Goal: Task Accomplishment & Management: Complete application form

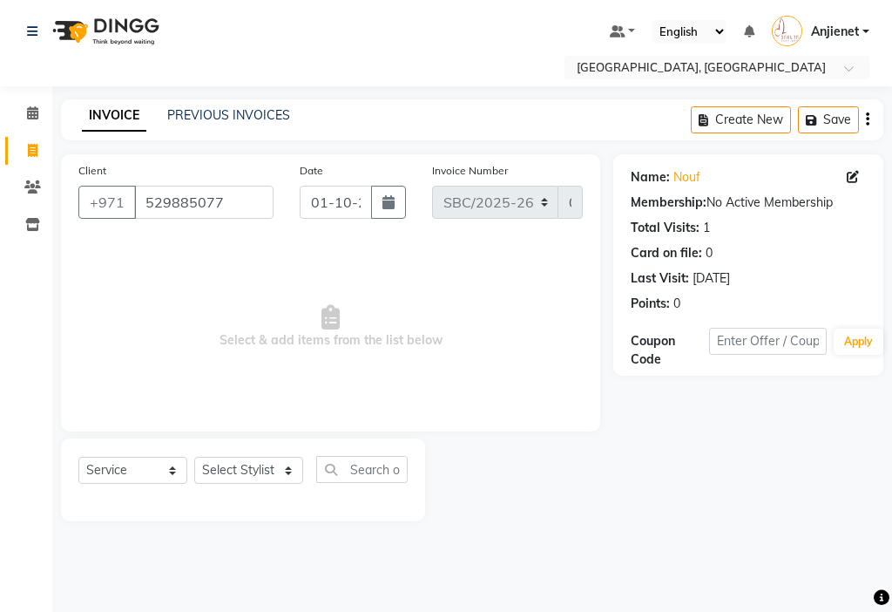
select select "service"
select select "18405"
click at [194, 457] on select "Select Stylist Anjienet [PERSON_NAME] marry Mawieh [PERSON_NAME] [PERSON_NAME]" at bounding box center [248, 470] width 109 height 27
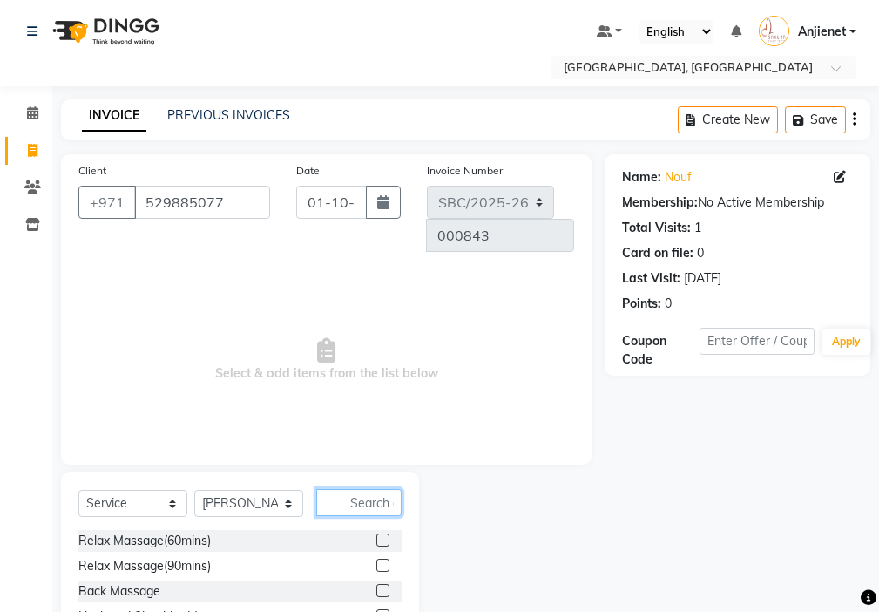
click at [356, 489] on input "text" at bounding box center [358, 502] width 85 height 27
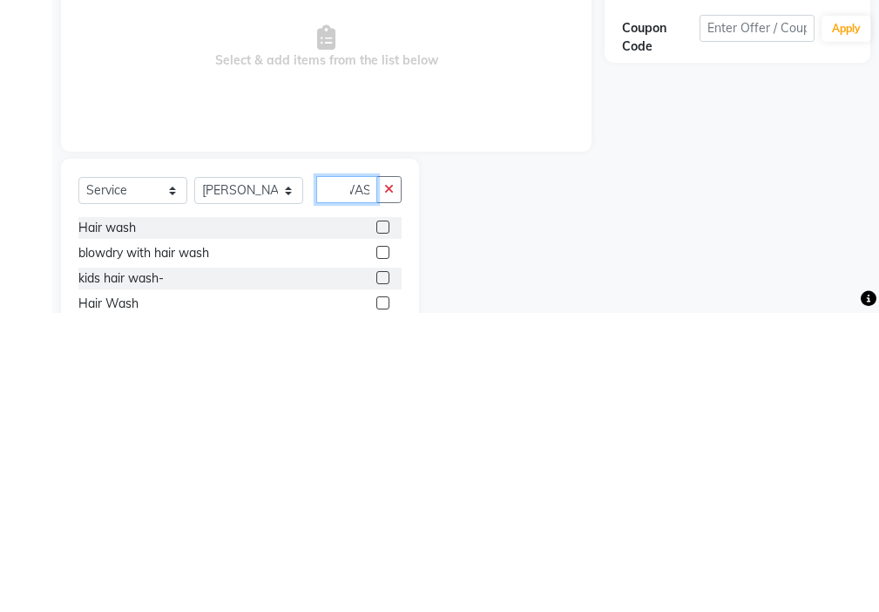
scroll to position [0, 18]
type input "WASH"
click at [380, 519] on label at bounding box center [382, 525] width 13 height 13
click at [380, 521] on input "checkbox" at bounding box center [381, 526] width 11 height 11
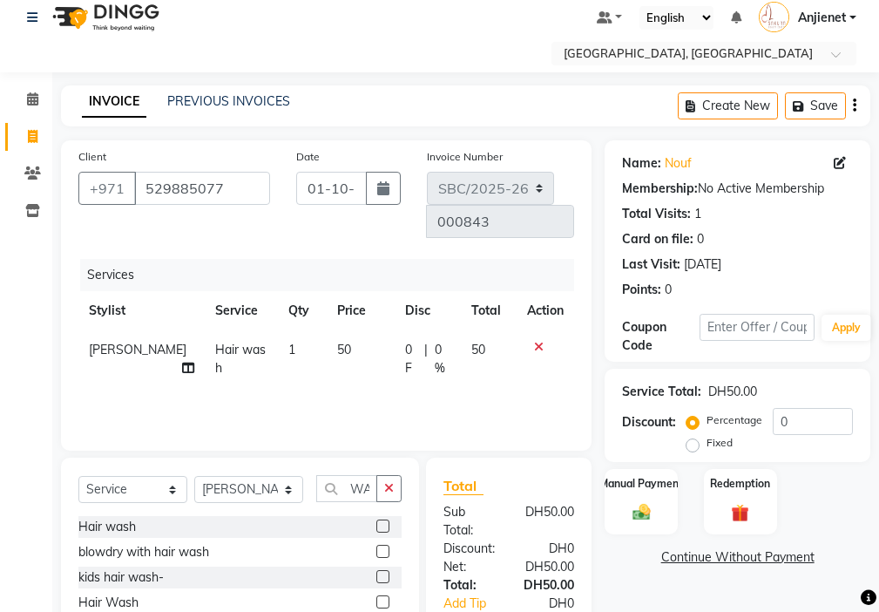
checkbox input "false"
click at [390, 482] on icon "button" at bounding box center [389, 488] width 10 height 12
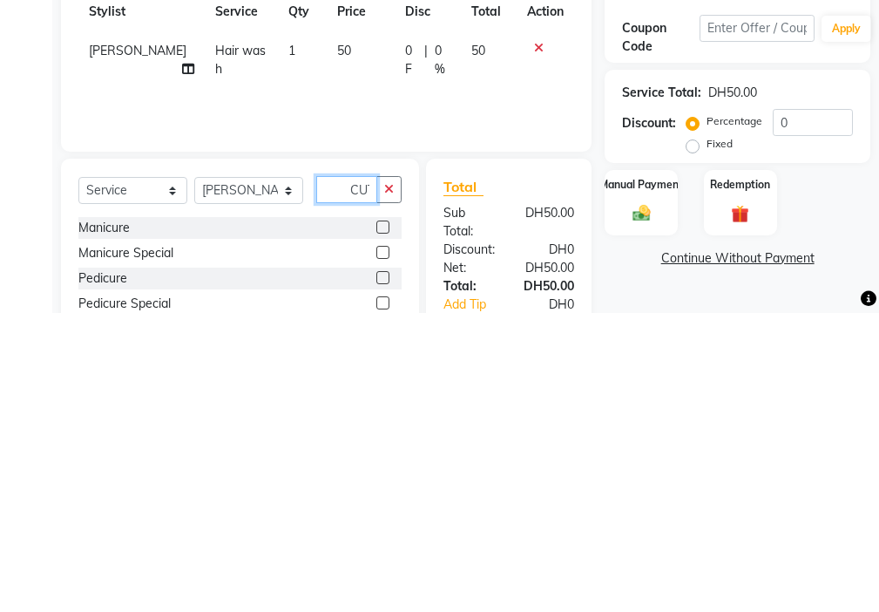
scroll to position [0, 4]
type input "CUT"
click at [376, 545] on label at bounding box center [382, 551] width 13 height 13
click at [376, 546] on input "checkbox" at bounding box center [381, 551] width 11 height 11
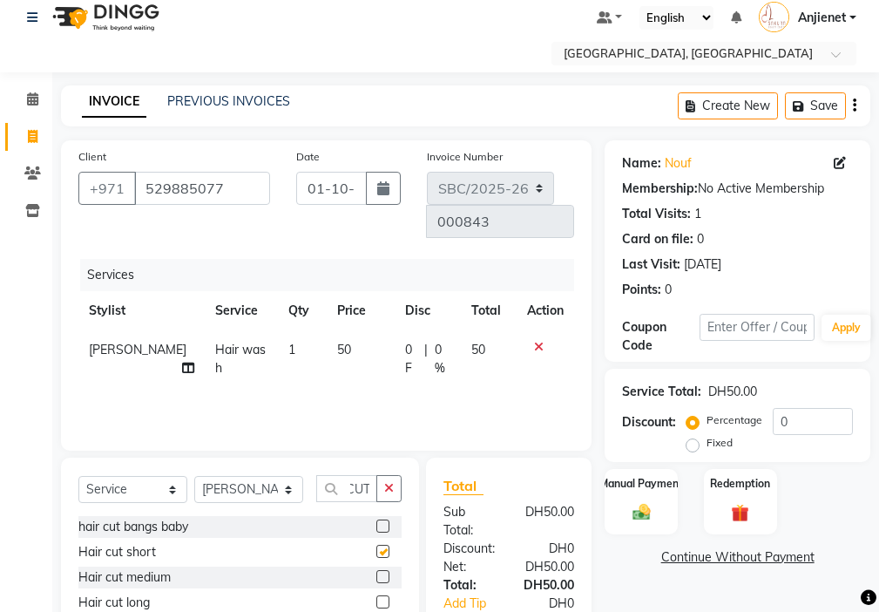
scroll to position [0, 0]
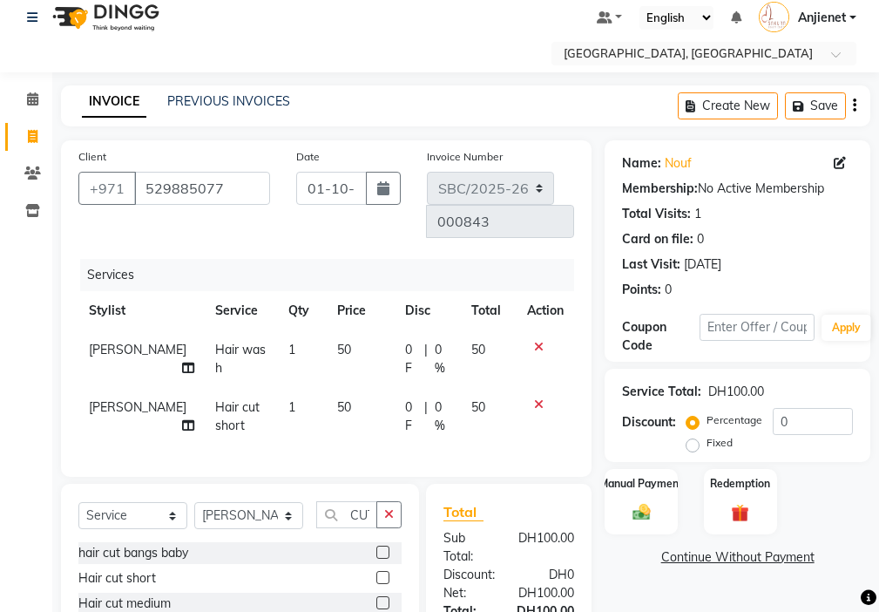
checkbox input "false"
click at [464, 388] on td "50" at bounding box center [489, 417] width 56 height 58
select select "18405"
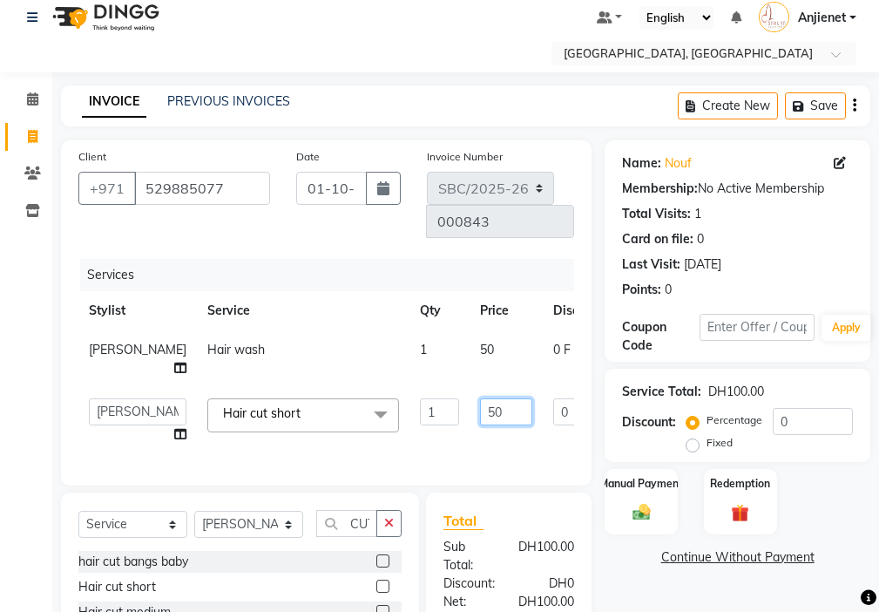
click at [480, 398] on input "50" at bounding box center [506, 411] width 52 height 27
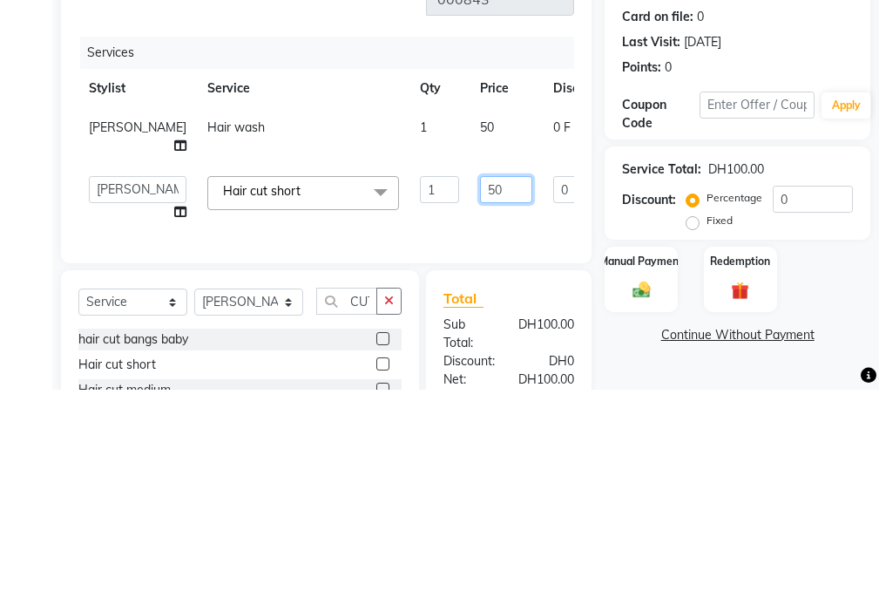
type input "0"
click at [480, 398] on input "0" at bounding box center [506, 411] width 52 height 27
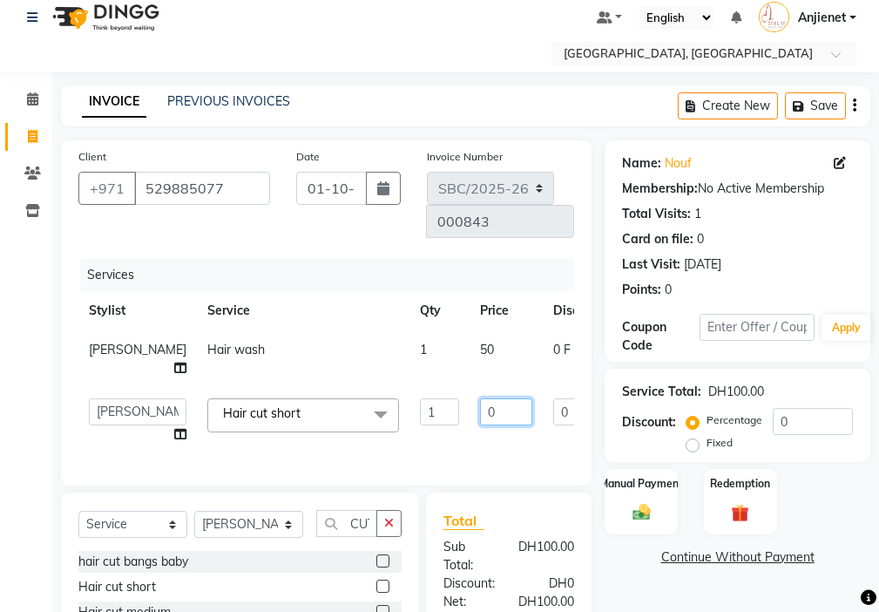
click at [480, 398] on input "0" at bounding box center [506, 411] width 52 height 27
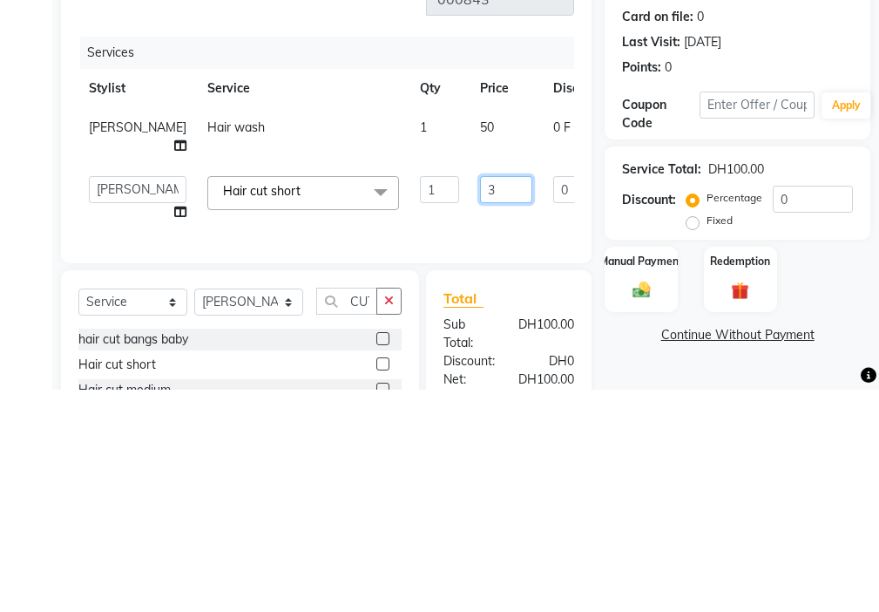
type input "35"
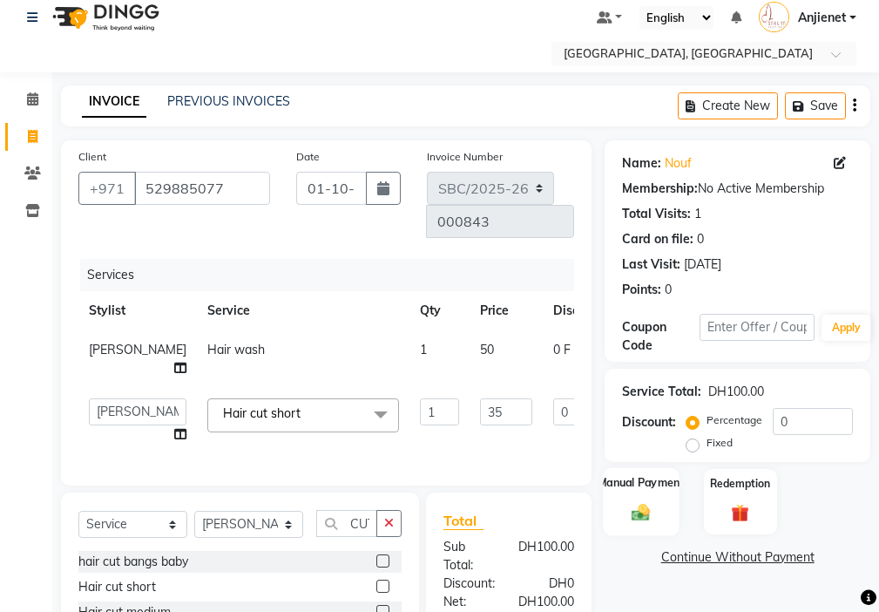
click at [639, 513] on img at bounding box center [642, 512] width 30 height 21
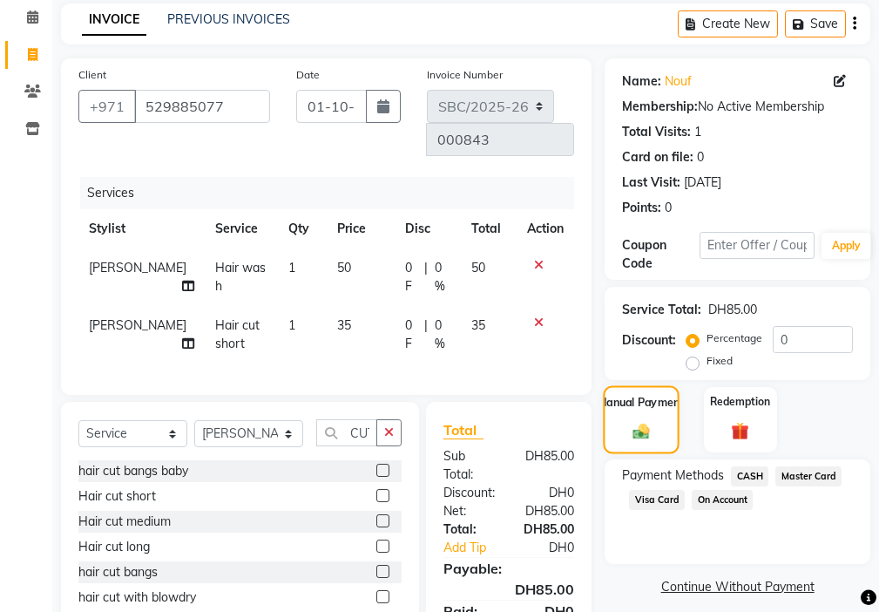
scroll to position [169, 0]
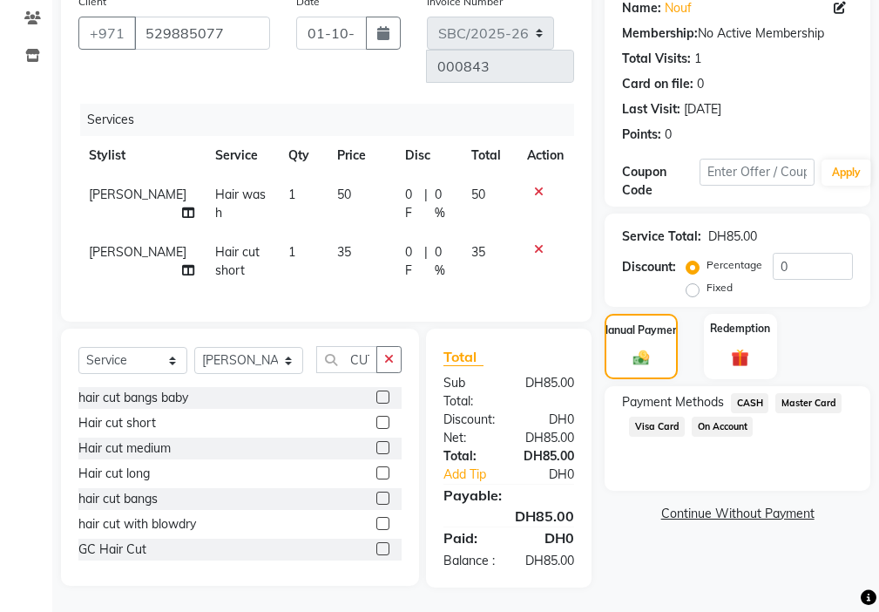
click at [661, 425] on span "Visa Card" at bounding box center [657, 427] width 56 height 20
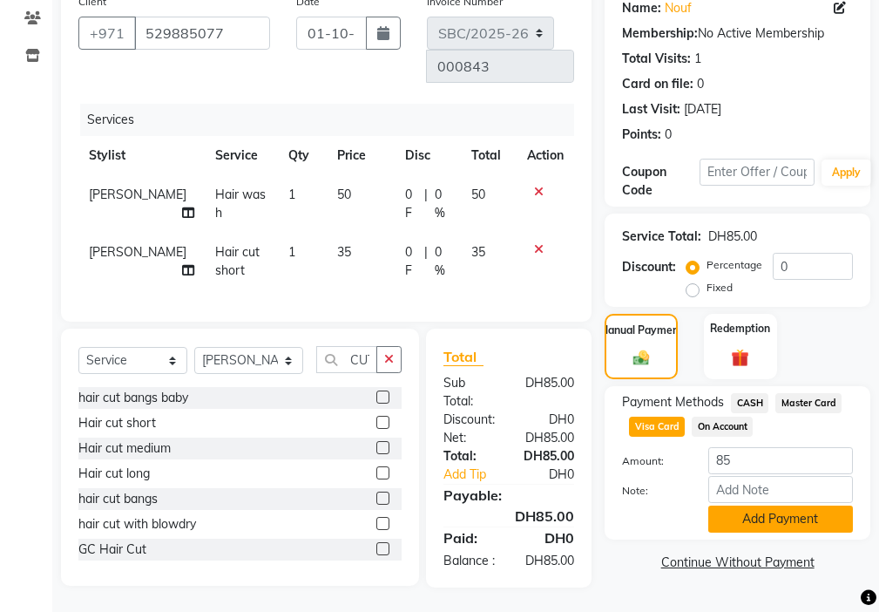
click at [759, 519] on button "Add Payment" at bounding box center [780, 518] width 145 height 27
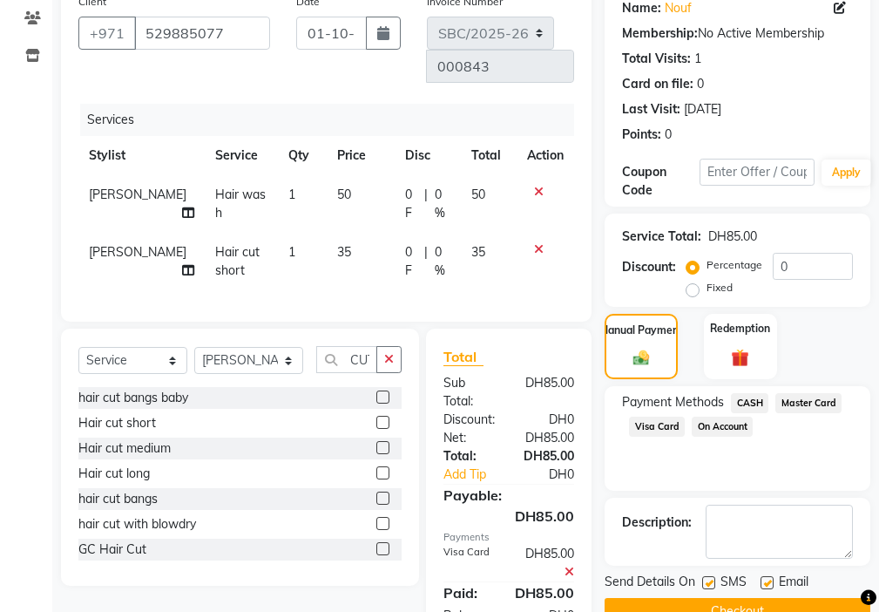
scroll to position [224, 0]
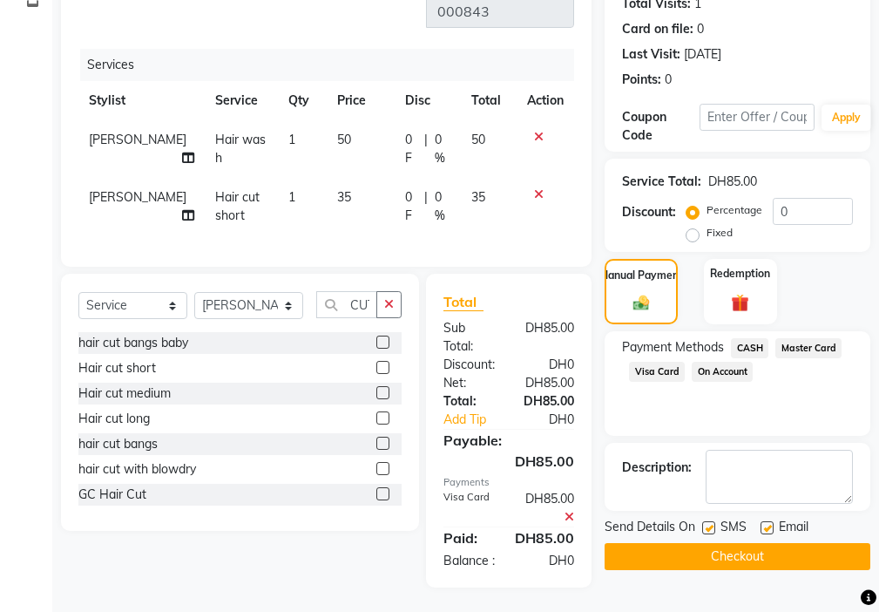
click at [703, 525] on label at bounding box center [708, 527] width 13 height 13
click at [703, 525] on input "checkbox" at bounding box center [707, 528] width 11 height 11
checkbox input "false"
click at [768, 527] on label at bounding box center [767, 527] width 13 height 13
click at [768, 527] on input "checkbox" at bounding box center [766, 528] width 11 height 11
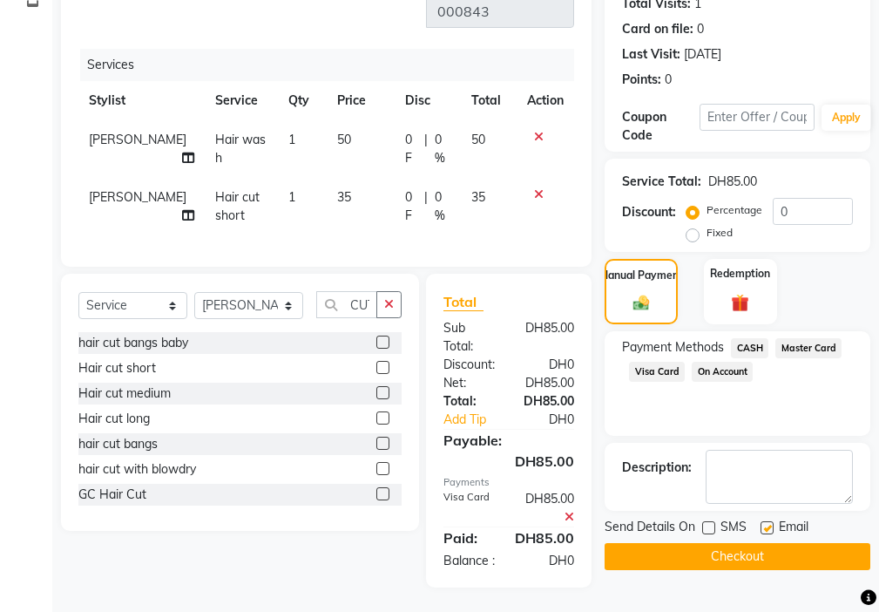
checkbox input "false"
click at [756, 561] on button "Checkout" at bounding box center [738, 556] width 266 height 27
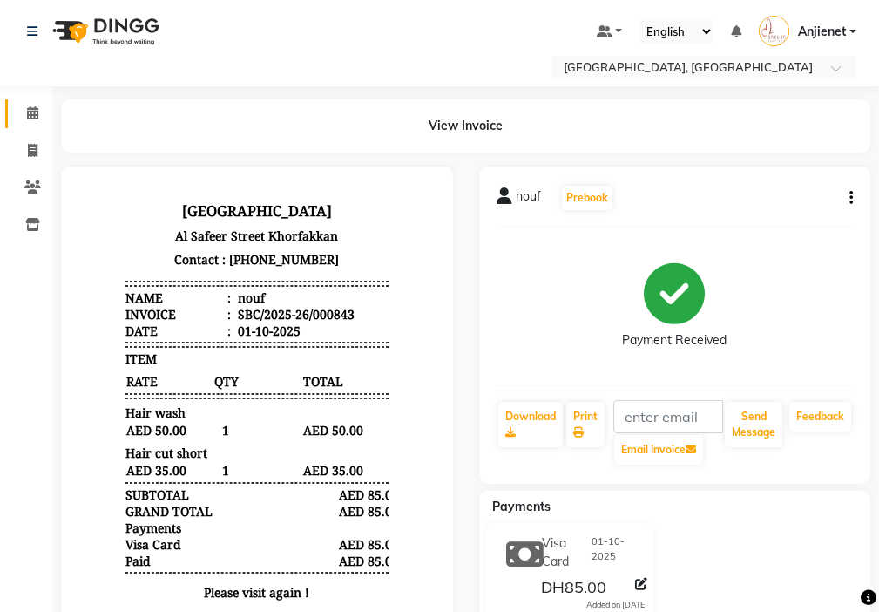
click at [20, 114] on span at bounding box center [32, 114] width 31 height 20
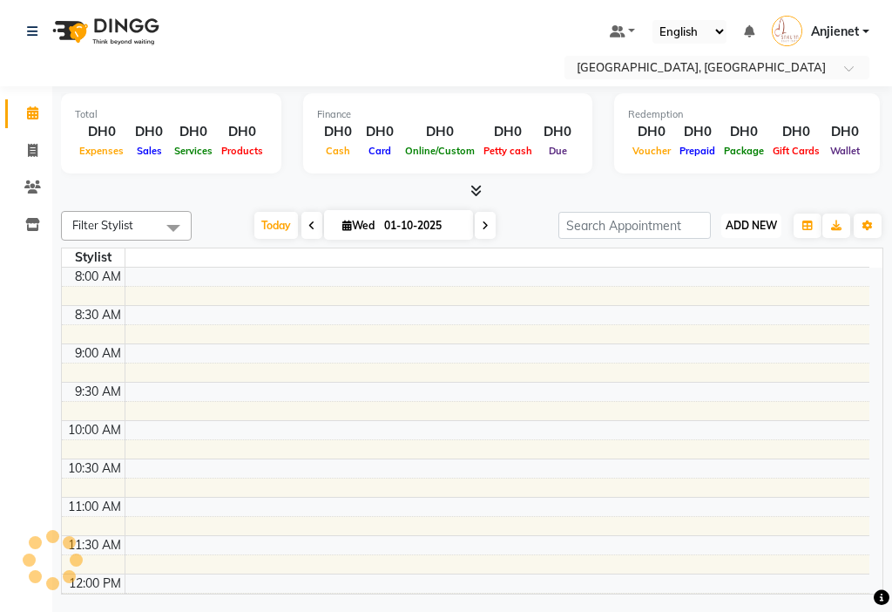
click at [742, 226] on span "ADD NEW" at bounding box center [751, 225] width 51 height 13
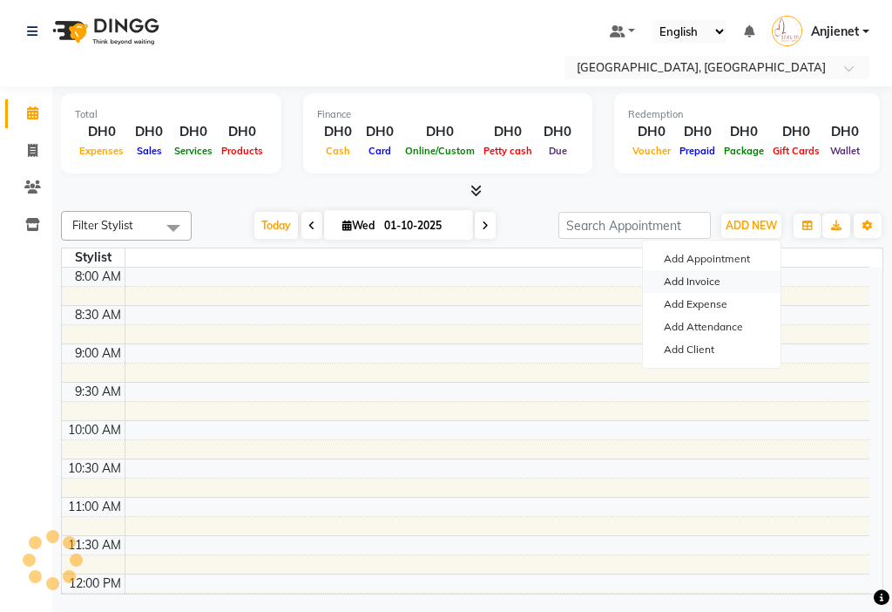
click at [716, 279] on link "Add Invoice" at bounding box center [712, 281] width 138 height 23
select select "service"
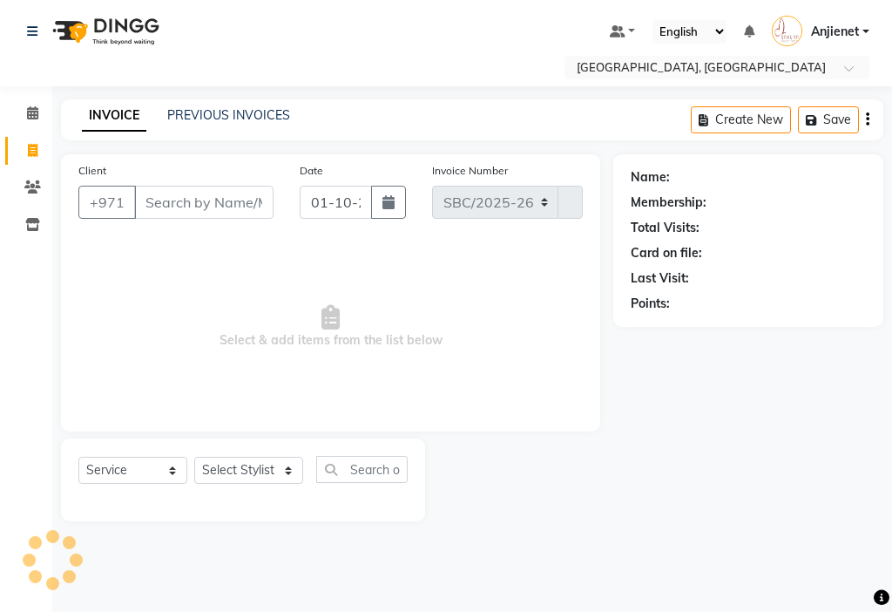
select select "3691"
type input "000844"
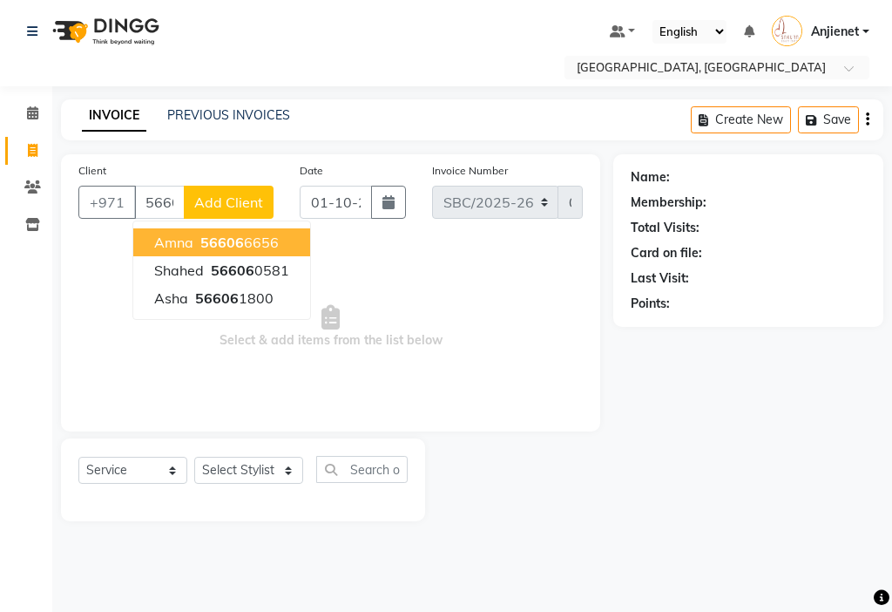
click at [281, 239] on button "amna 56606 6656" at bounding box center [221, 242] width 177 height 28
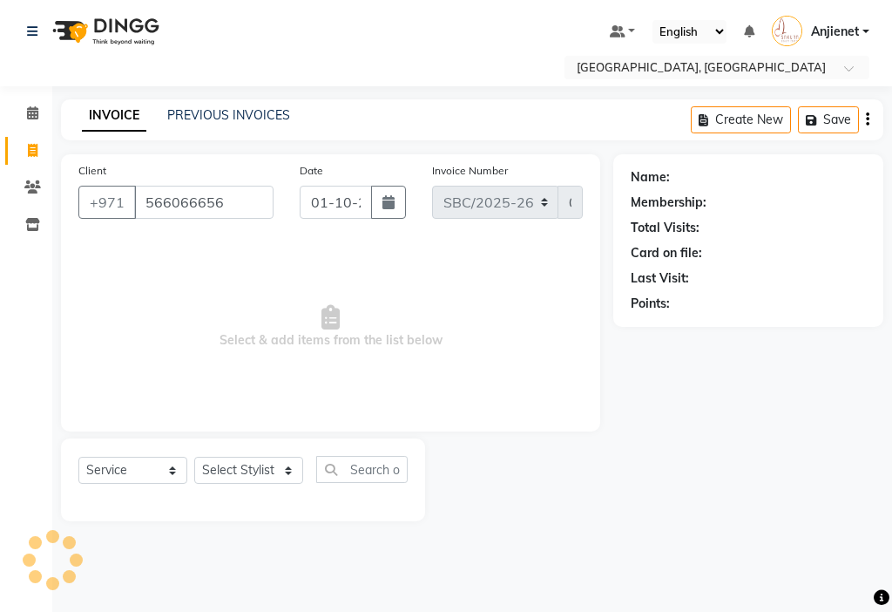
type input "566066656"
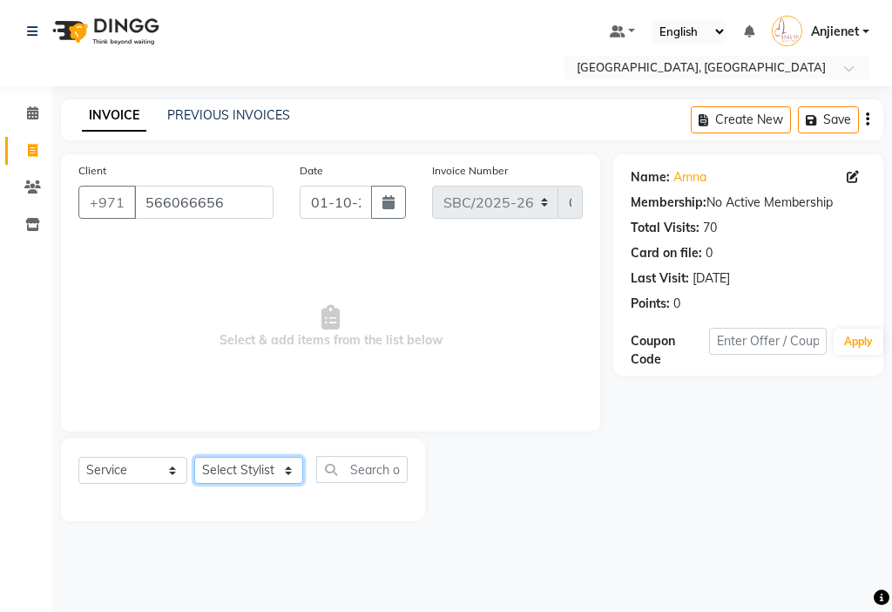
click at [263, 474] on select "Select Stylist Anjienet [PERSON_NAME] marry Mawieh [PERSON_NAME] [PERSON_NAME]" at bounding box center [248, 470] width 109 height 27
select select "18405"
click at [194, 457] on select "Select Stylist Anjienet [PERSON_NAME] marry Mawieh [PERSON_NAME] [PERSON_NAME]" at bounding box center [248, 470] width 109 height 27
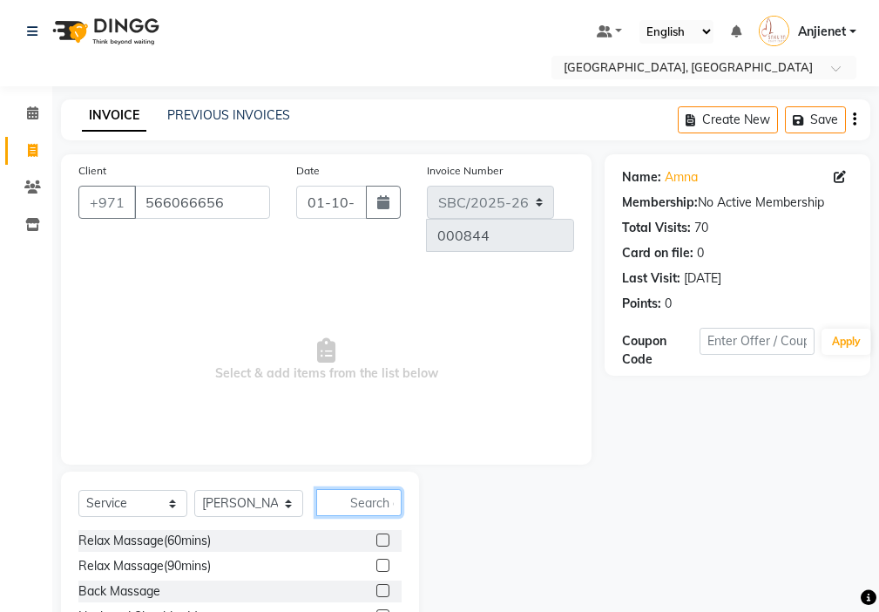
click at [378, 489] on input "text" at bounding box center [358, 502] width 85 height 27
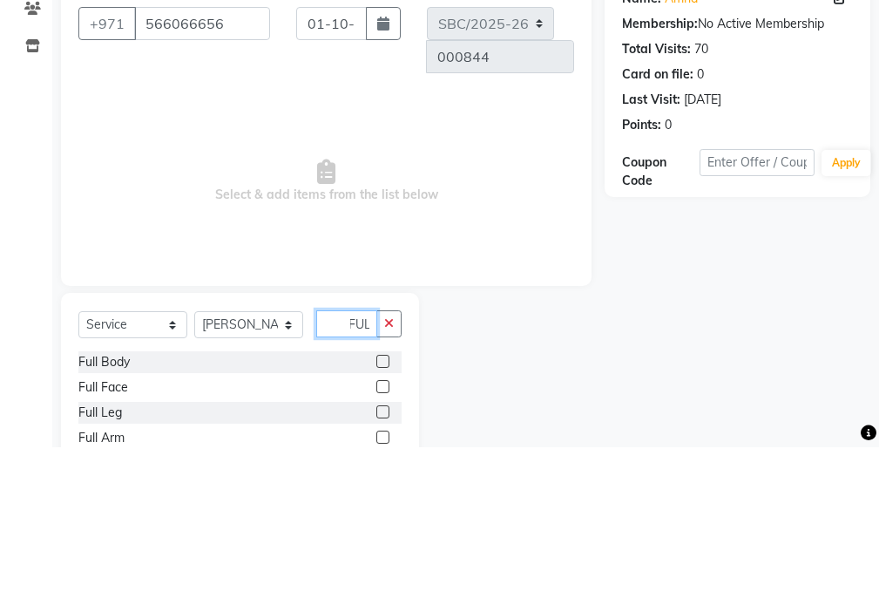
scroll to position [0, 9]
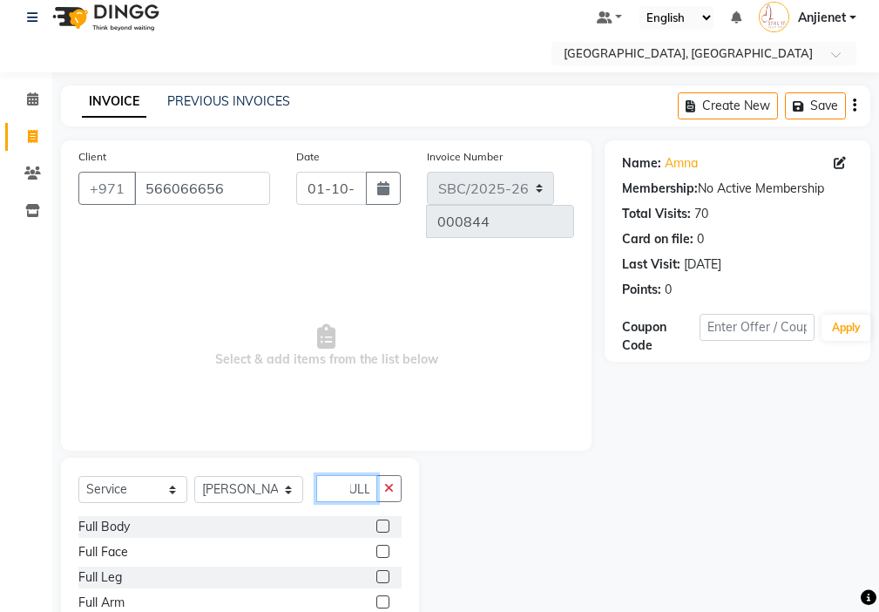
type input "FULL"
click at [384, 545] on label at bounding box center [382, 551] width 13 height 13
click at [384, 546] on input "checkbox" at bounding box center [381, 551] width 11 height 11
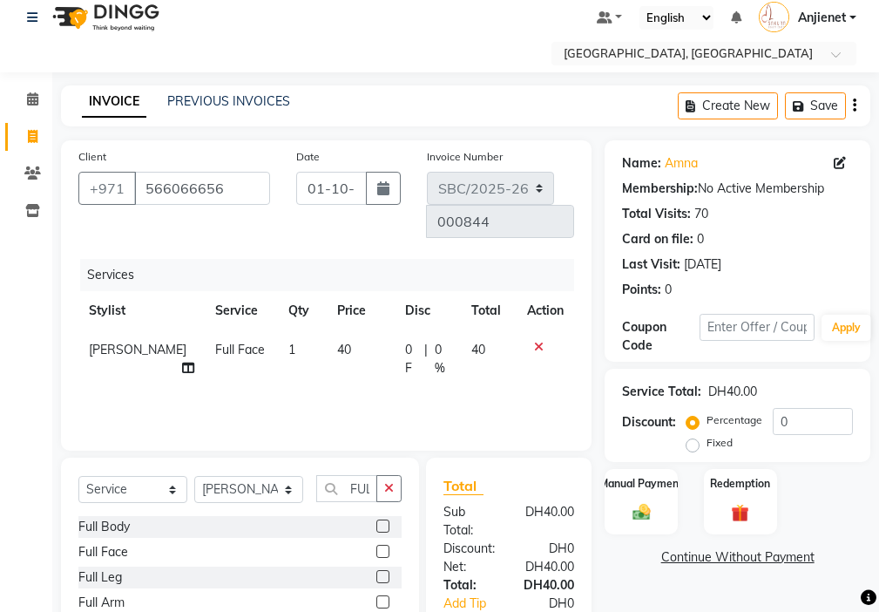
checkbox input "false"
click at [390, 482] on icon "button" at bounding box center [389, 488] width 10 height 12
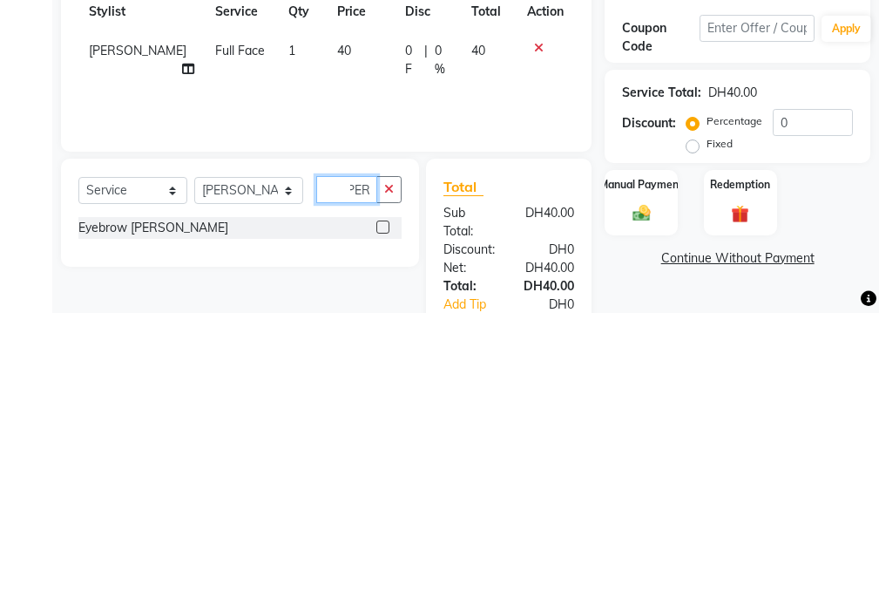
scroll to position [0, 15]
type input "[PERSON_NAME]"
click at [384, 519] on label at bounding box center [382, 525] width 13 height 13
click at [384, 521] on input "checkbox" at bounding box center [381, 526] width 11 height 11
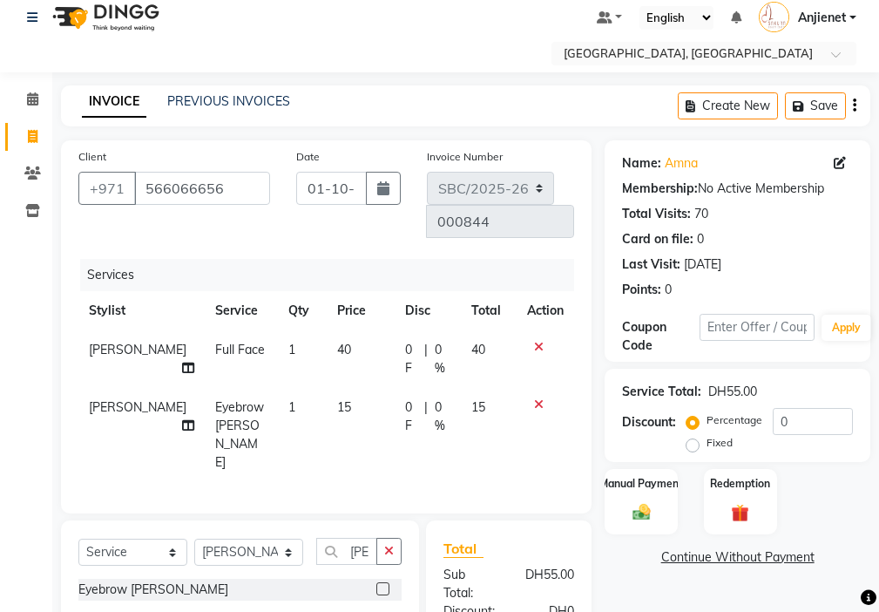
checkbox input "false"
click at [647, 505] on img at bounding box center [642, 512] width 30 height 21
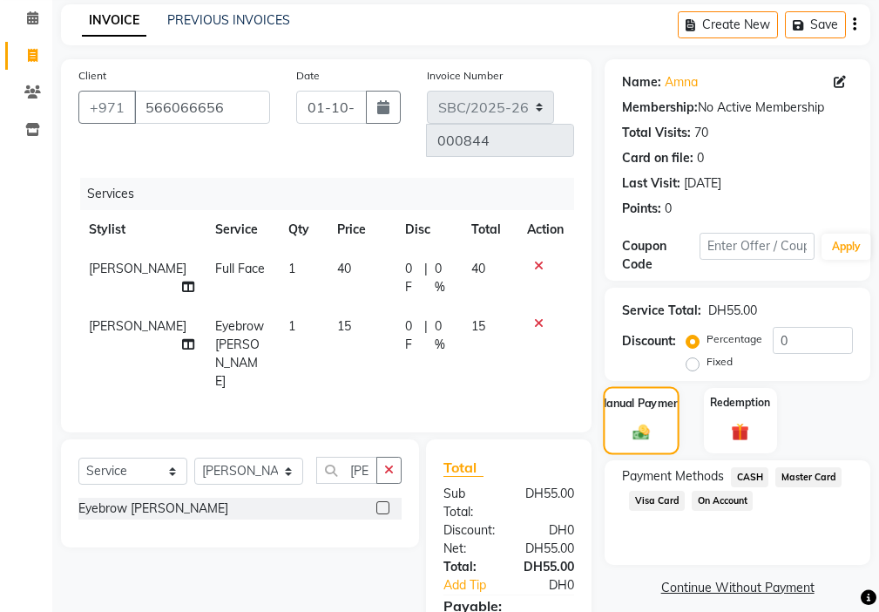
scroll to position [169, 0]
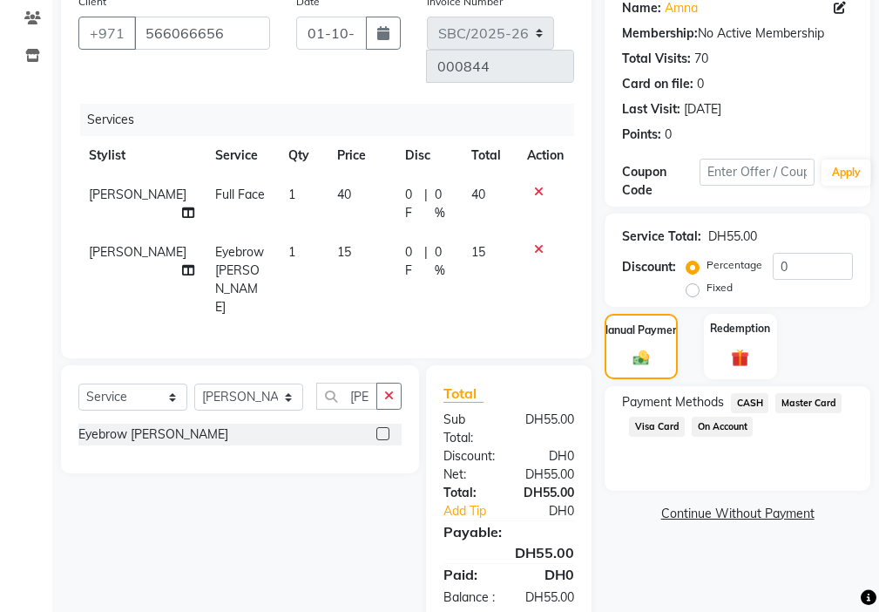
click at [655, 427] on span "Visa Card" at bounding box center [657, 427] width 56 height 20
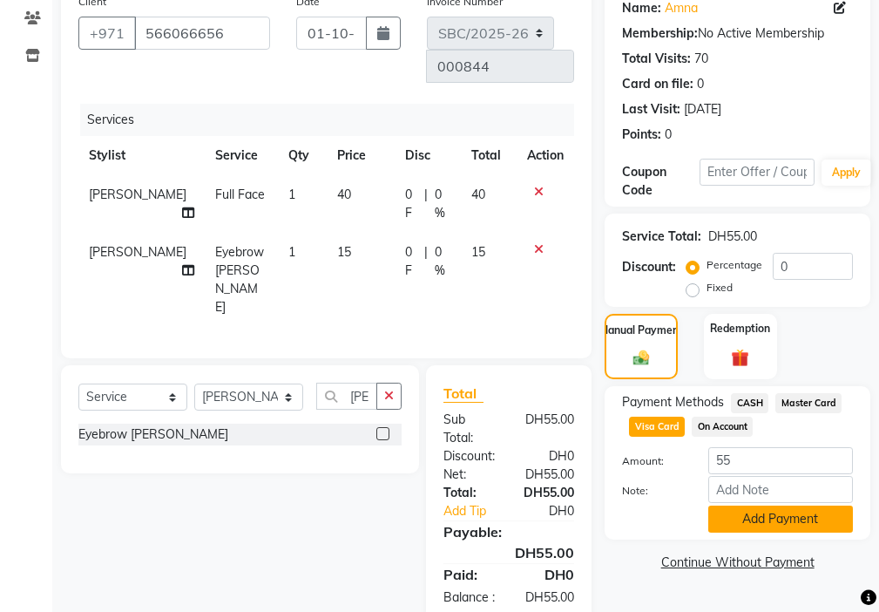
click at [764, 523] on button "Add Payment" at bounding box center [780, 518] width 145 height 27
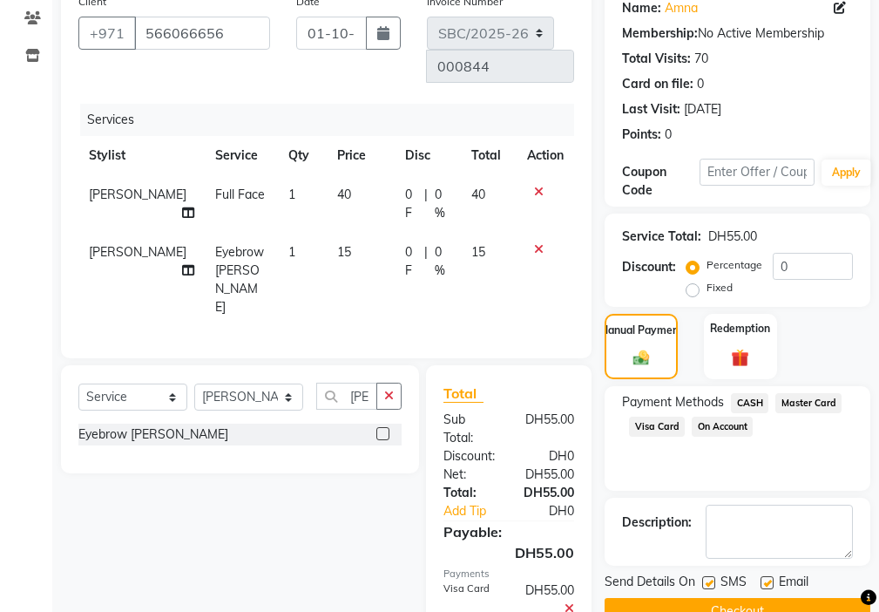
scroll to position [224, 0]
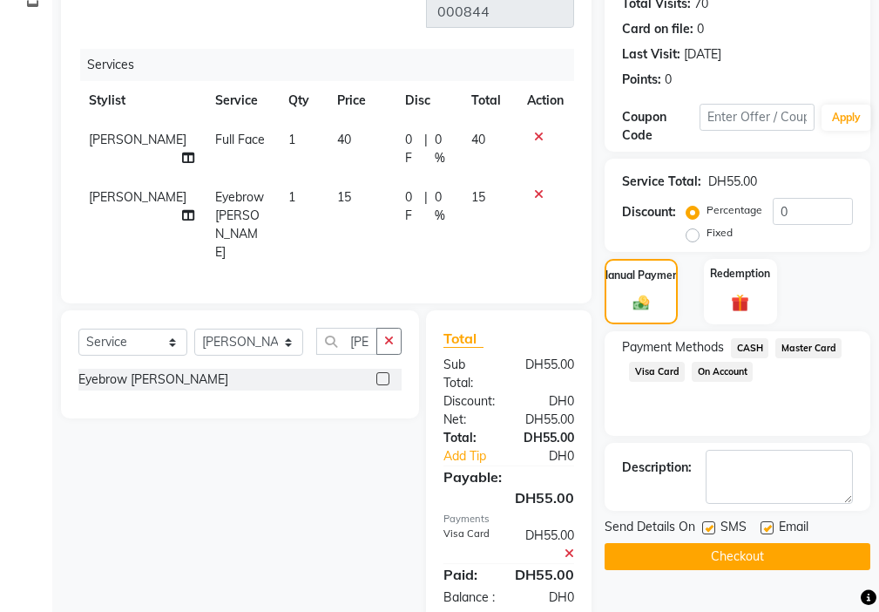
click at [702, 531] on label at bounding box center [708, 527] width 13 height 13
click at [702, 531] on input "checkbox" at bounding box center [707, 528] width 11 height 11
checkbox input "false"
click at [766, 522] on label at bounding box center [767, 527] width 13 height 13
click at [766, 523] on input "checkbox" at bounding box center [766, 528] width 11 height 11
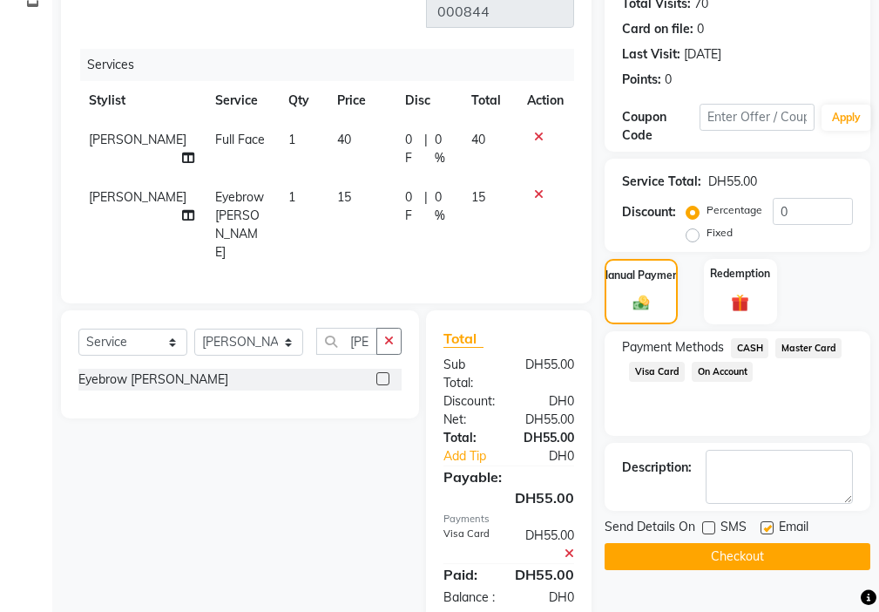
checkbox input "false"
click at [760, 555] on button "Checkout" at bounding box center [738, 556] width 266 height 27
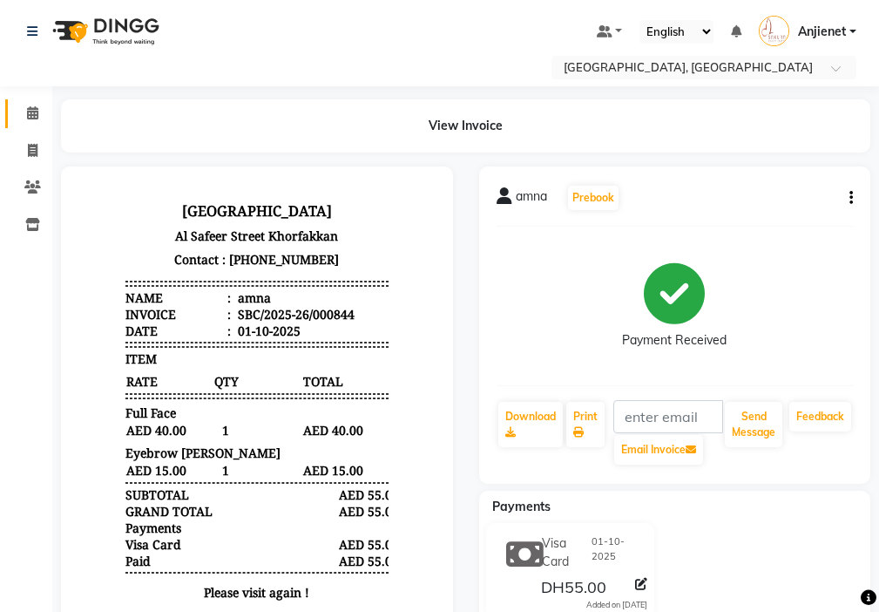
click at [13, 105] on link "Calendar" at bounding box center [26, 113] width 42 height 29
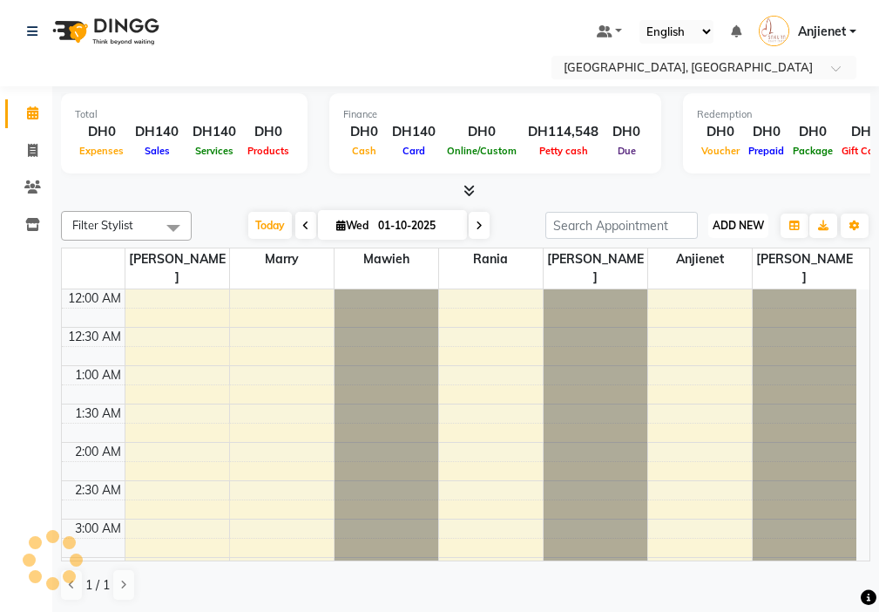
click at [755, 216] on button "ADD NEW Toggle Dropdown" at bounding box center [738, 226] width 60 height 24
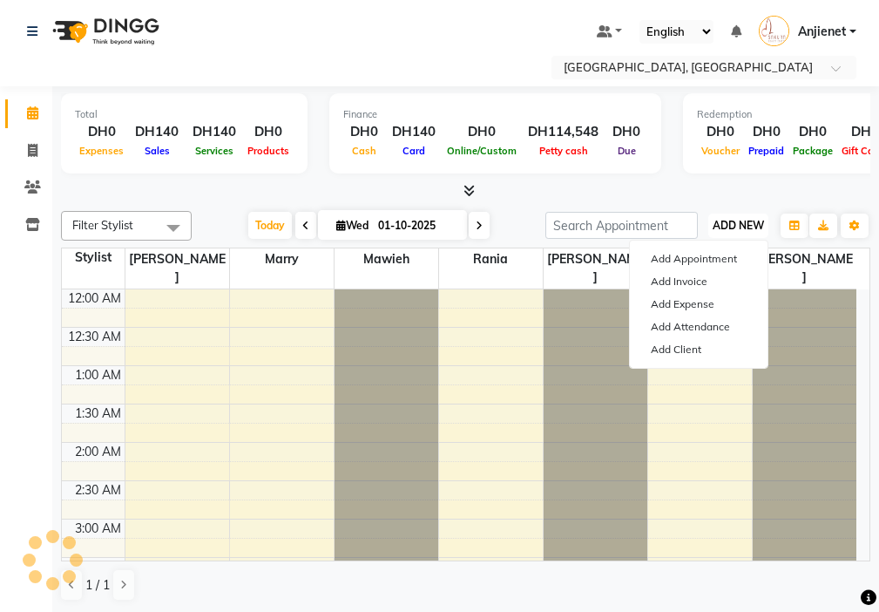
scroll to position [461, 0]
click at [728, 321] on link "Add Attendance" at bounding box center [699, 326] width 138 height 23
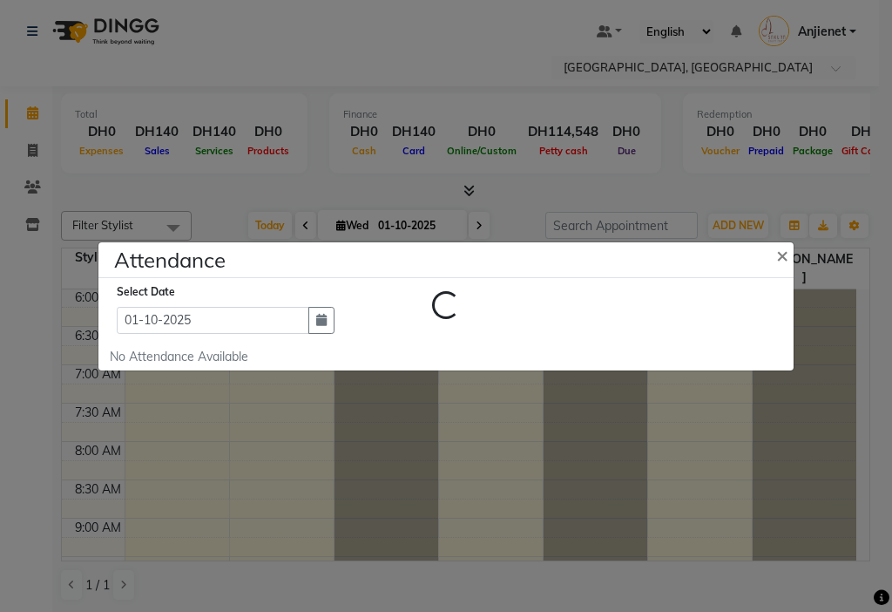
select select "W"
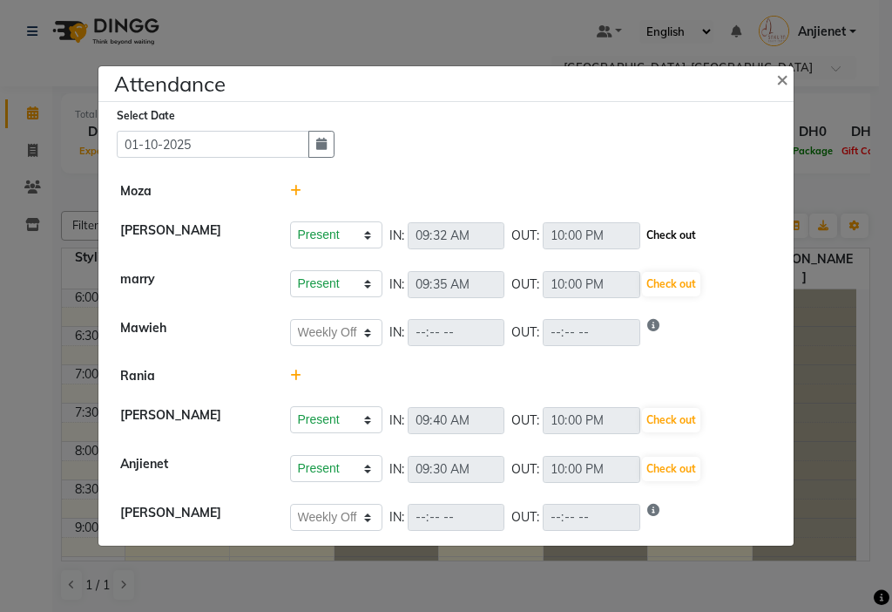
click at [683, 234] on button "Check out" at bounding box center [671, 235] width 58 height 24
select select "W"
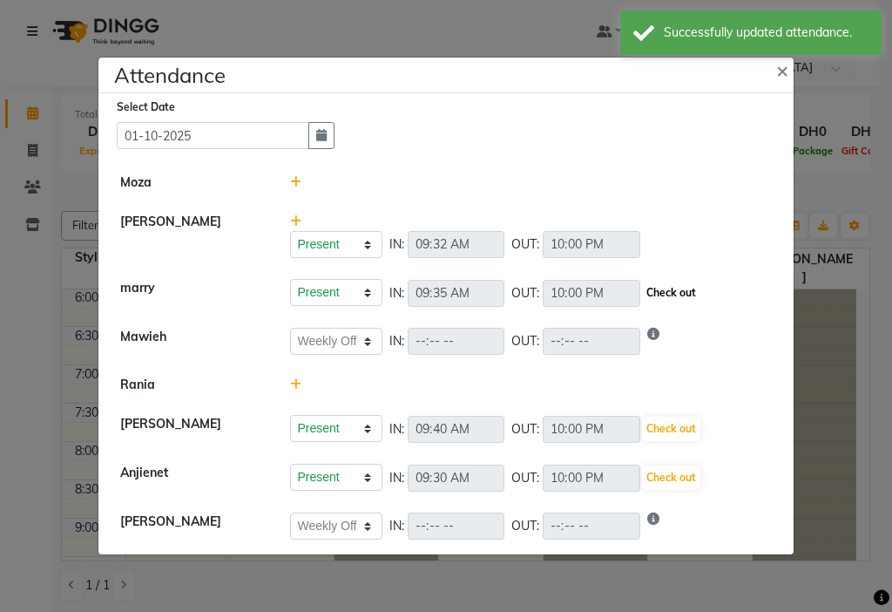
click at [685, 292] on button "Check out" at bounding box center [671, 293] width 58 height 24
click at [686, 423] on button "Check out" at bounding box center [671, 429] width 58 height 24
click at [691, 473] on button "Check out" at bounding box center [671, 477] width 58 height 24
select select "W"
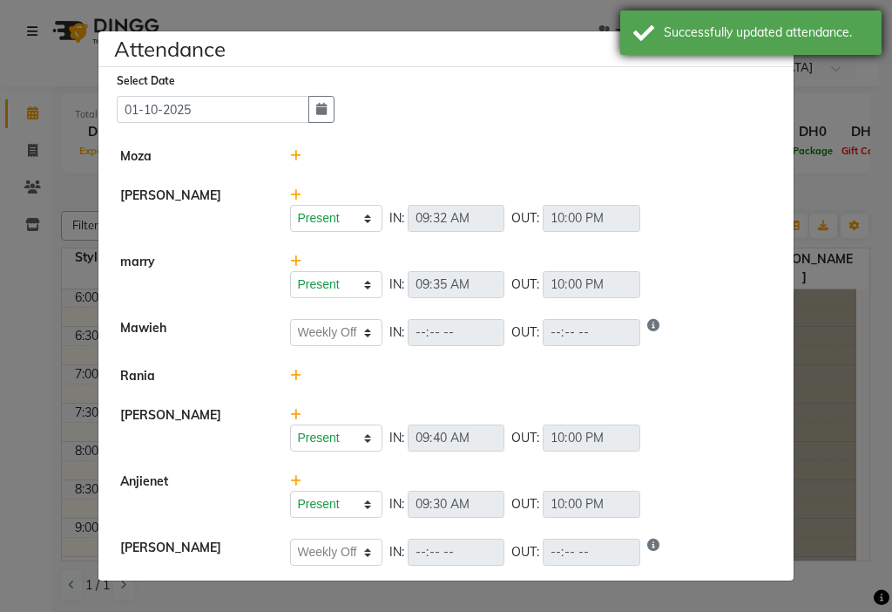
click at [782, 53] on div "Successfully updated attendance." at bounding box center [750, 32] width 261 height 44
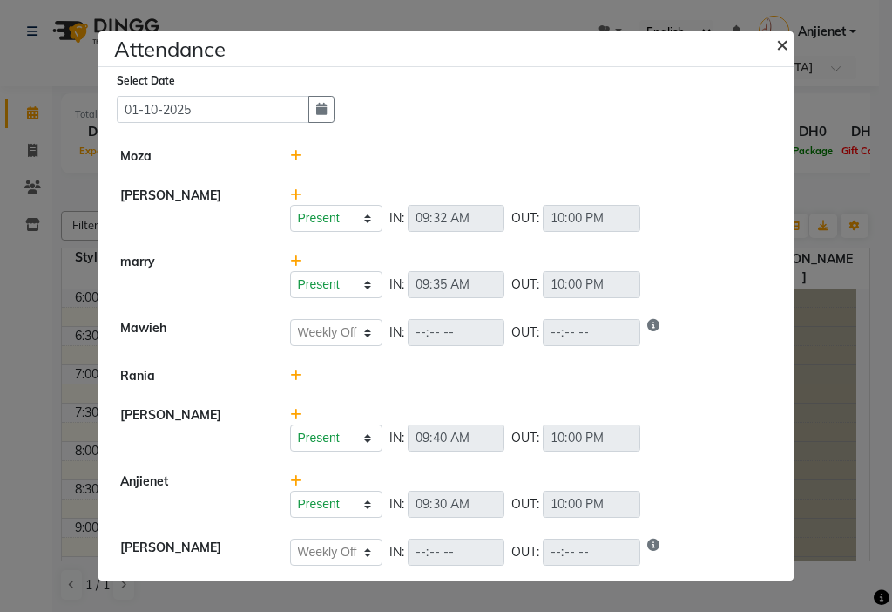
click at [772, 48] on button "×" at bounding box center [785, 43] width 44 height 49
